Goal: Transaction & Acquisition: Purchase product/service

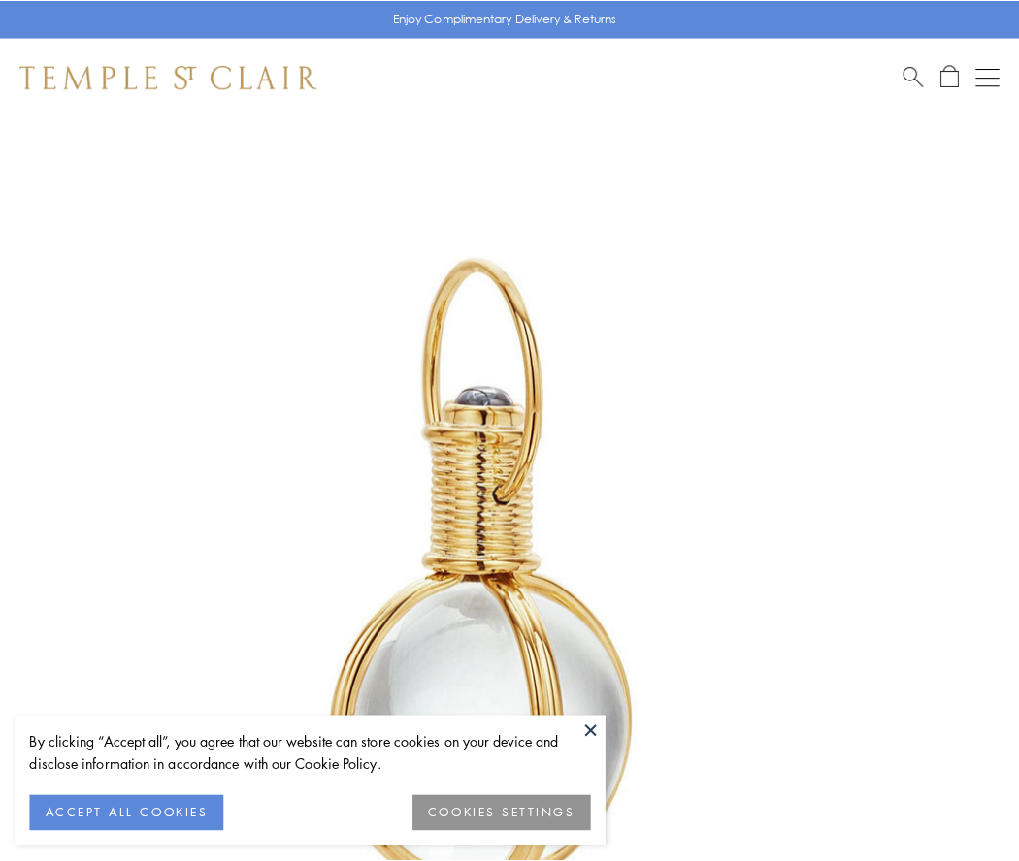
scroll to position [506, 0]
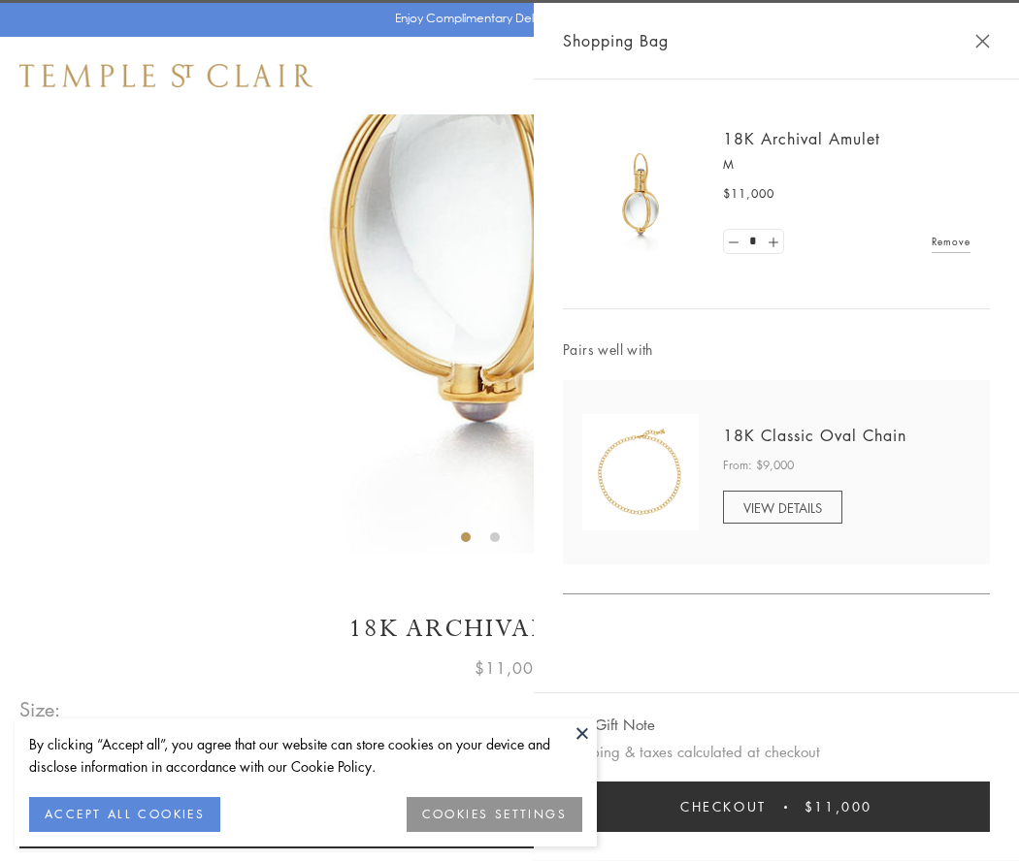
click at [776, 807] on button "Checkout $11,000" at bounding box center [776, 807] width 427 height 50
